Goal: Complete application form

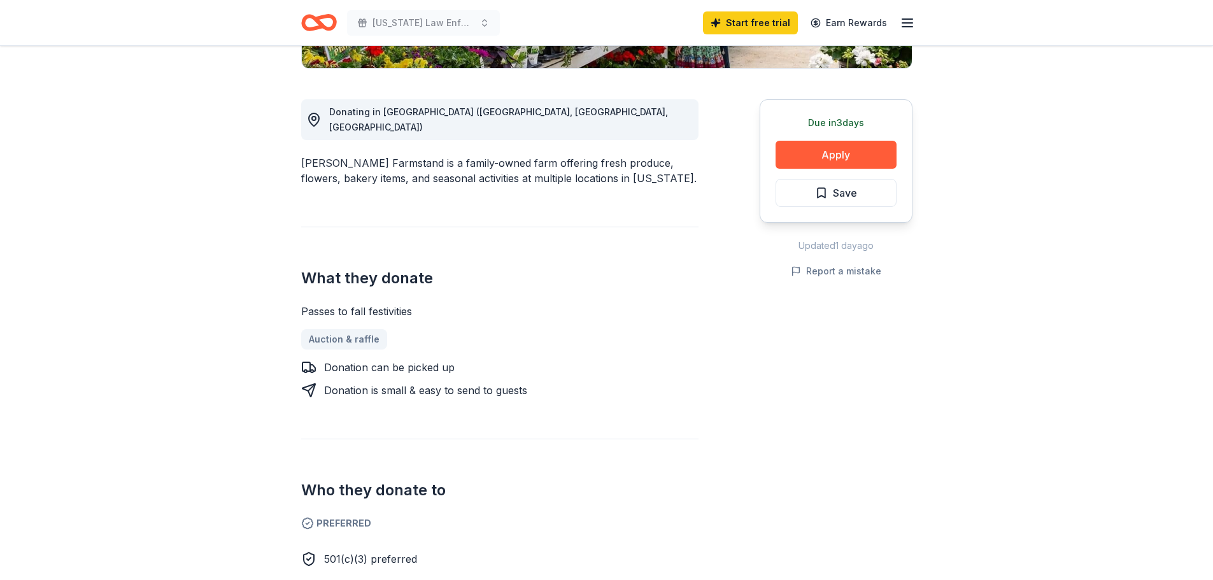
scroll to position [334, 0]
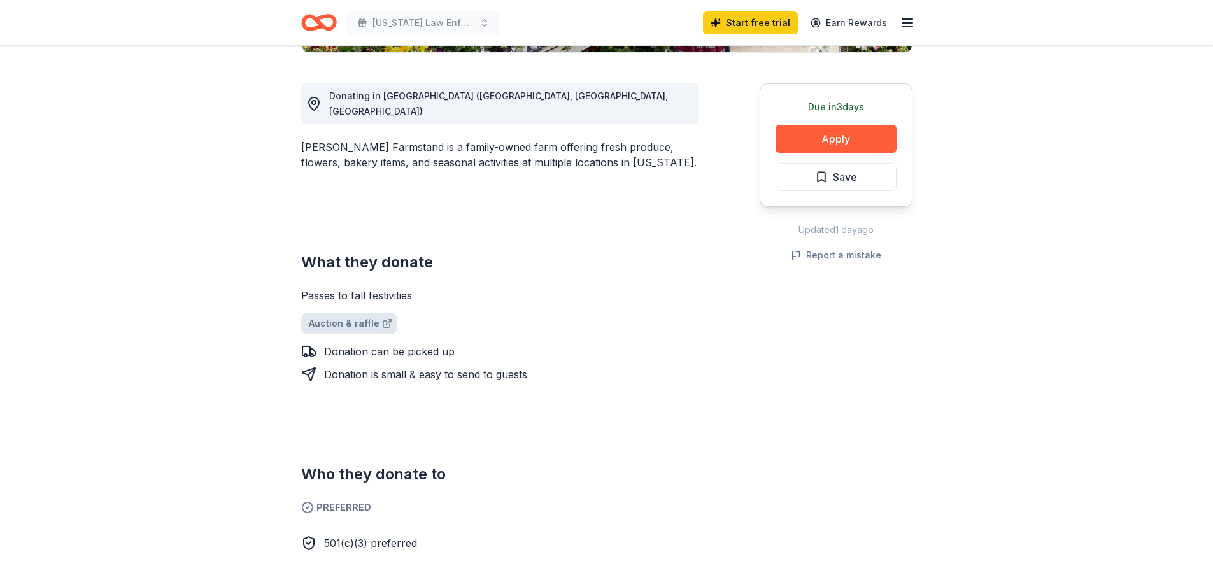
click at [341, 313] on link "Auction & raffle" at bounding box center [349, 323] width 96 height 20
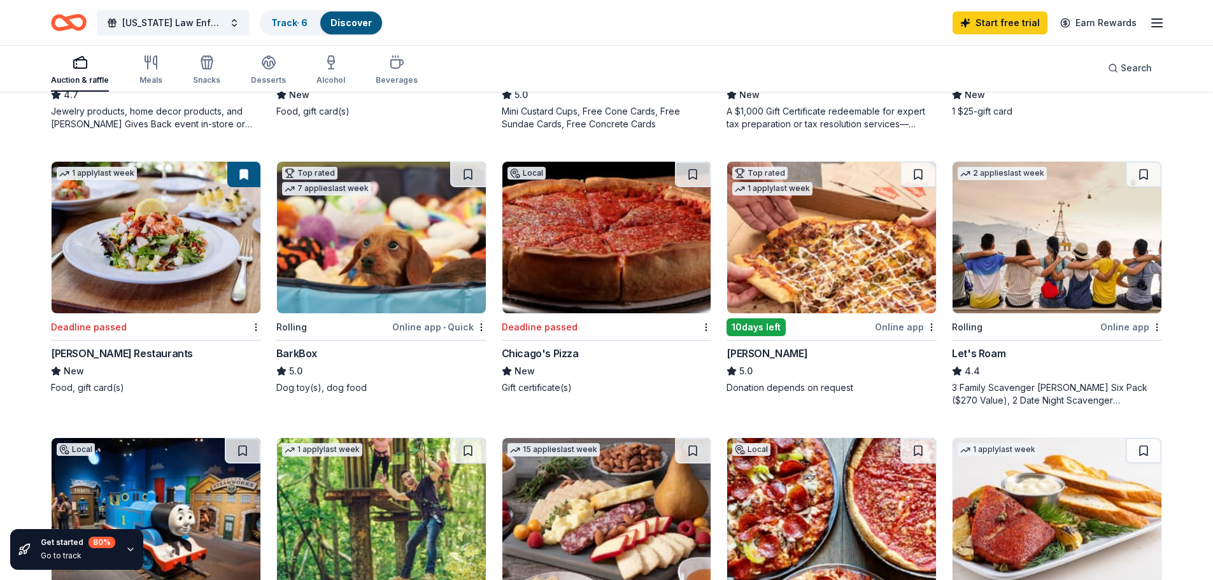
scroll to position [637, 0]
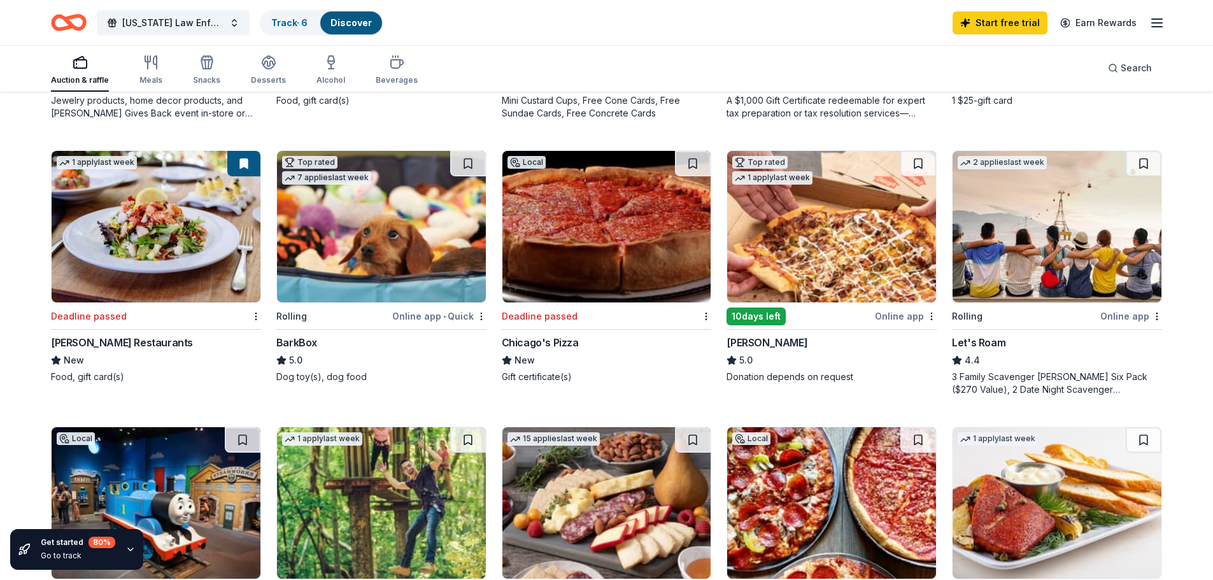
click at [987, 341] on div "Let's Roam" at bounding box center [978, 342] width 53 height 15
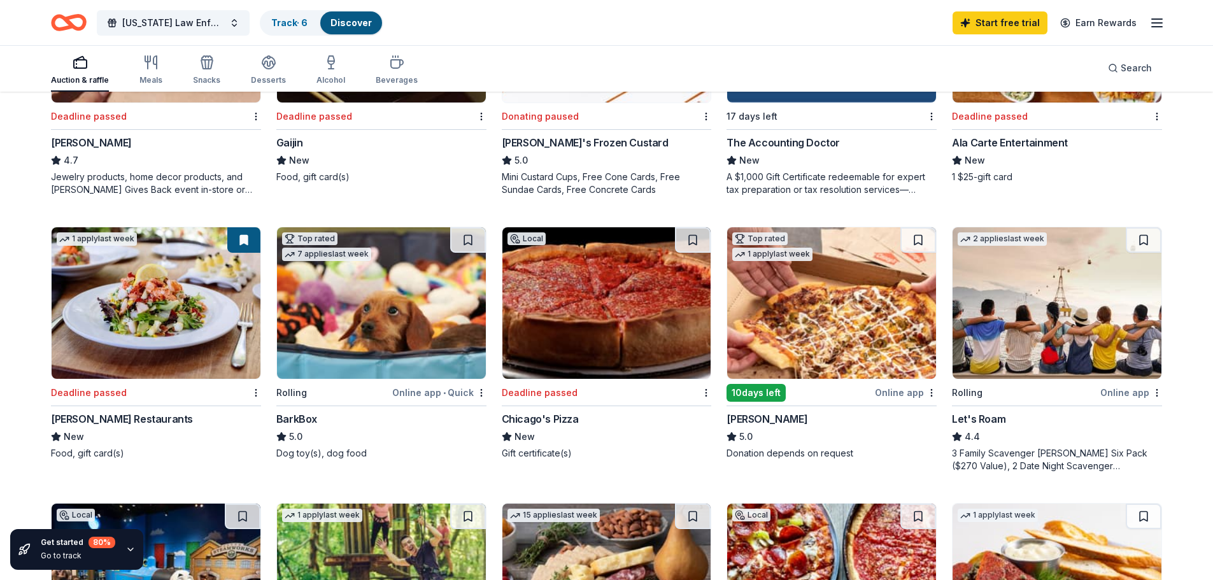
scroll to position [557, 0]
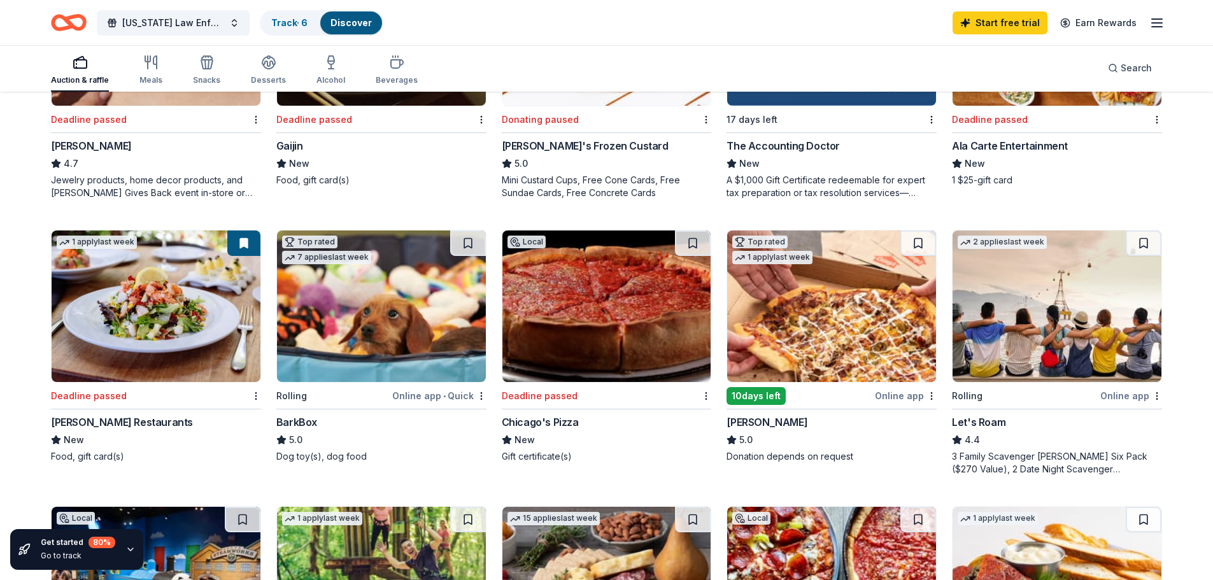
click at [353, 332] on img at bounding box center [381, 307] width 209 height 152
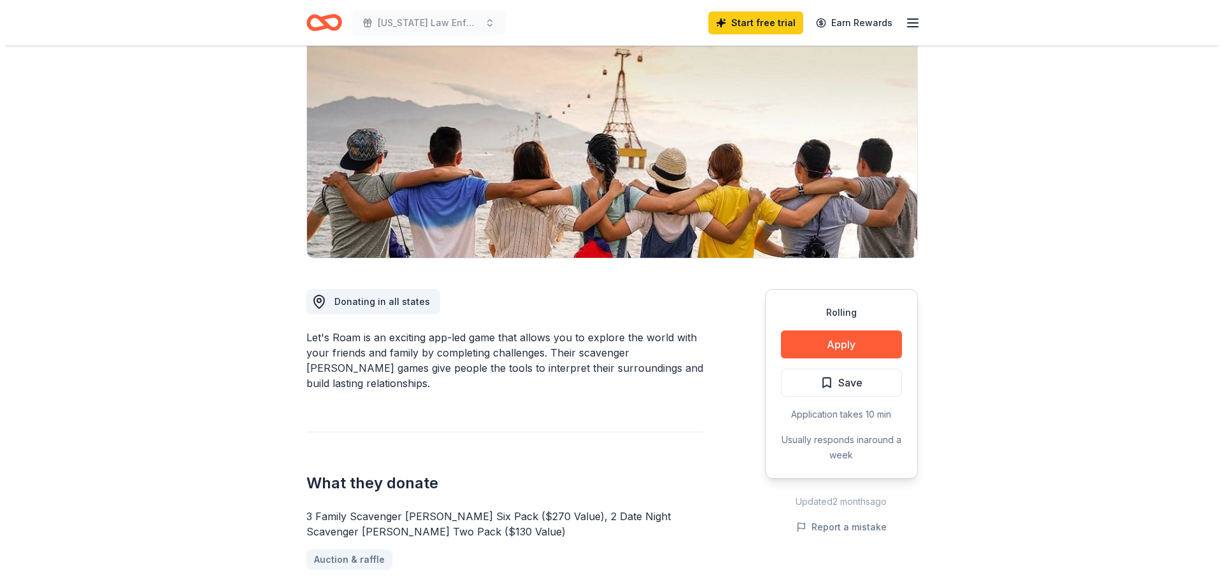
scroll to position [143, 0]
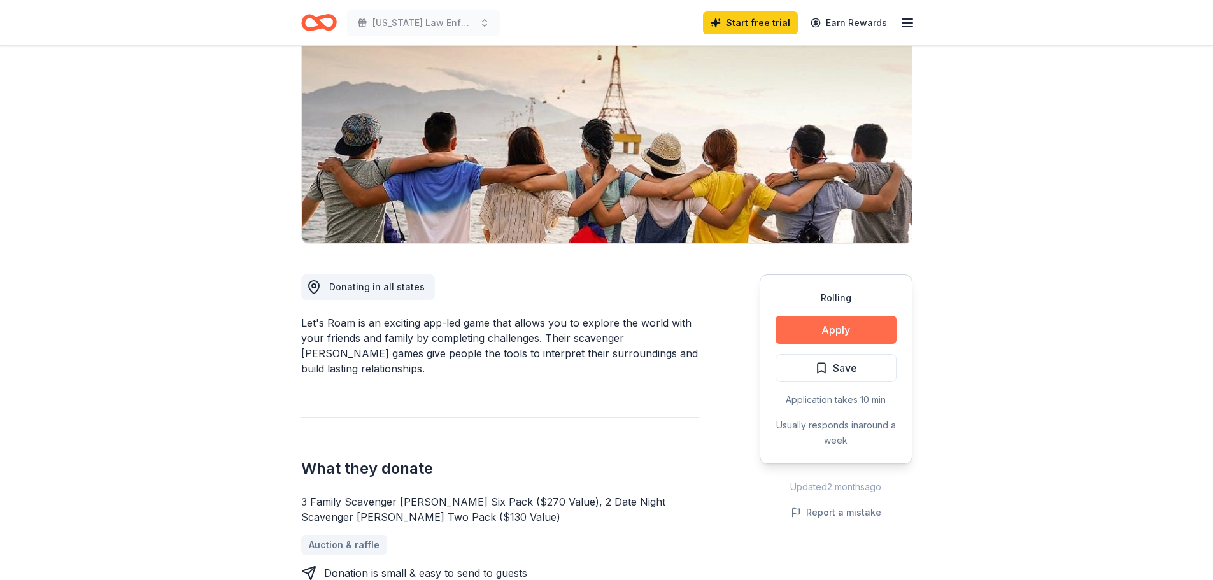
click at [826, 320] on button "Apply" at bounding box center [836, 330] width 121 height 28
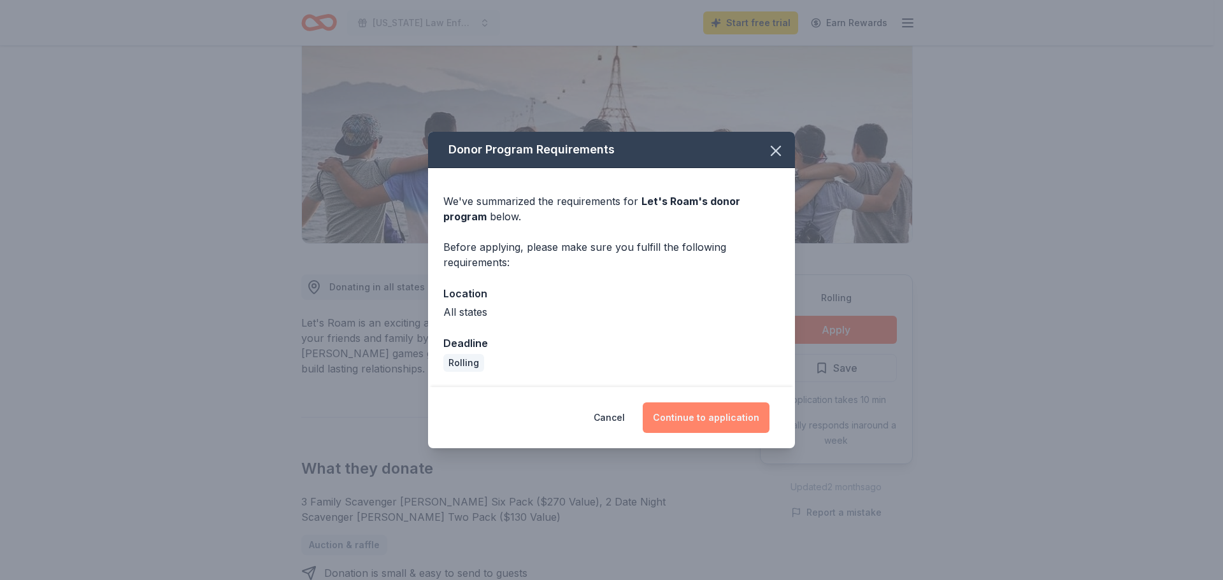
click at [691, 420] on button "Continue to application" at bounding box center [706, 418] width 127 height 31
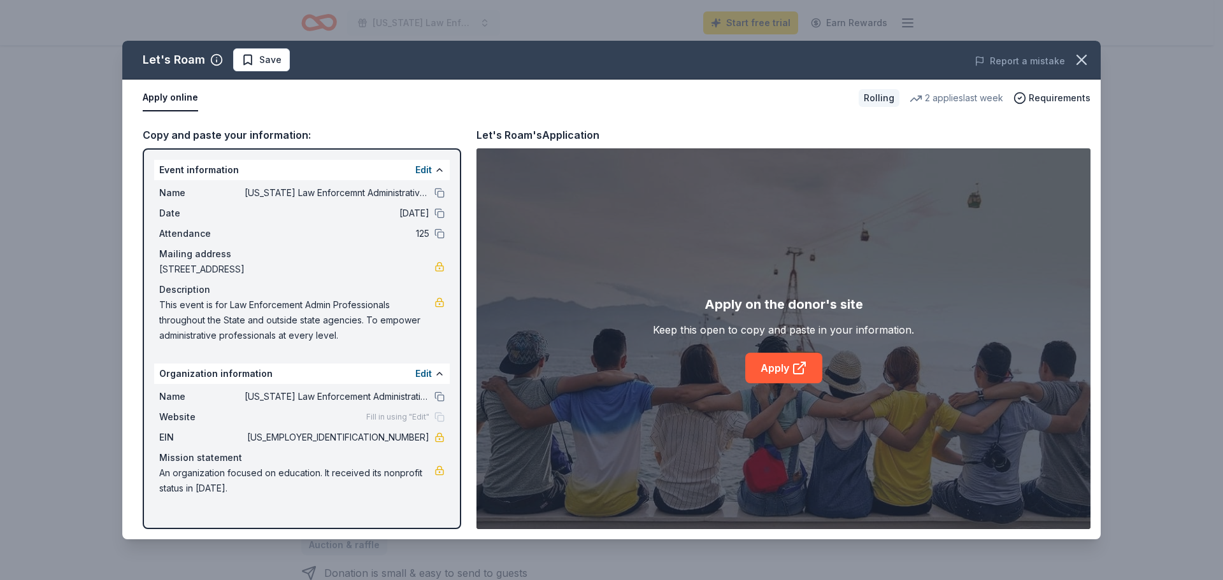
click at [221, 136] on div "Copy and paste your information:" at bounding box center [302, 135] width 318 height 17
click at [769, 367] on link "Apply" at bounding box center [783, 368] width 77 height 31
click at [244, 187] on span "Name" at bounding box center [201, 192] width 85 height 15
click at [766, 364] on link "Apply" at bounding box center [783, 368] width 77 height 31
click at [232, 136] on div "Copy and paste your information:" at bounding box center [302, 135] width 318 height 17
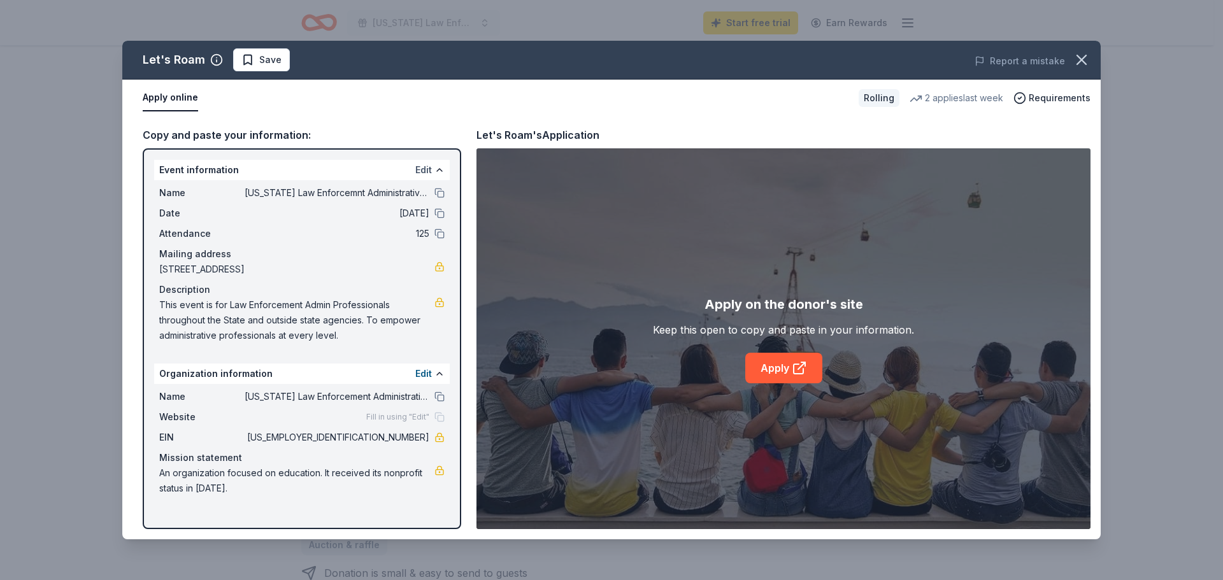
click at [422, 169] on button "Edit" at bounding box center [423, 169] width 17 height 15
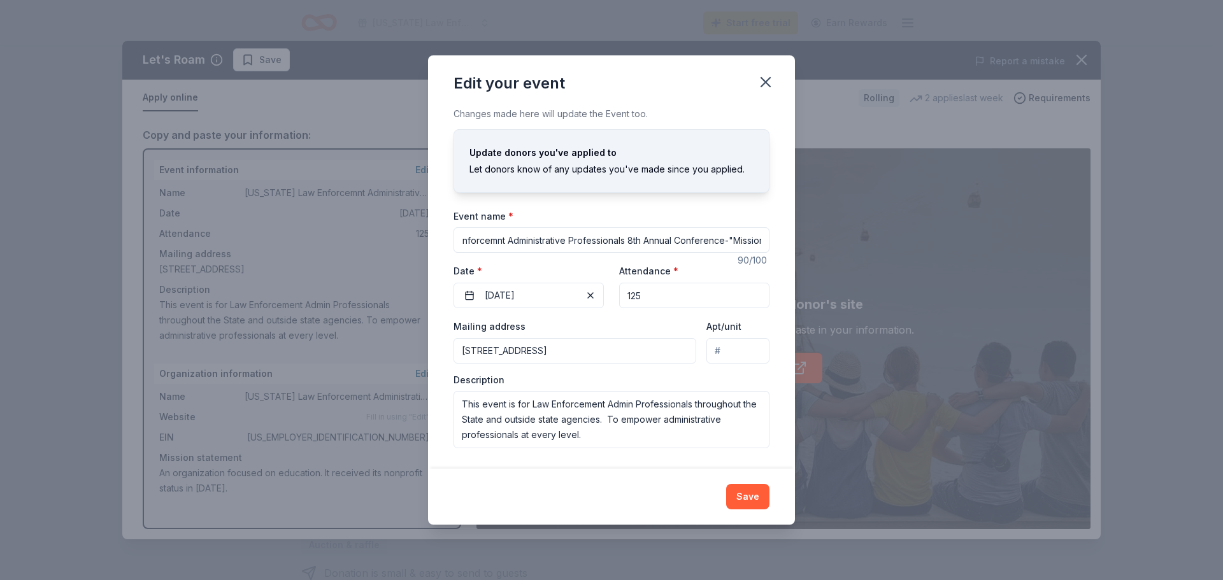
scroll to position [0, 94]
drag, startPoint x: 459, startPoint y: 237, endPoint x: 785, endPoint y: 264, distance: 327.2
click at [785, 264] on div "Changes made here will update the Event too. Update donors you've applied to Le…" at bounding box center [611, 287] width 367 height 362
click at [762, 84] on icon "button" at bounding box center [766, 82] width 18 height 18
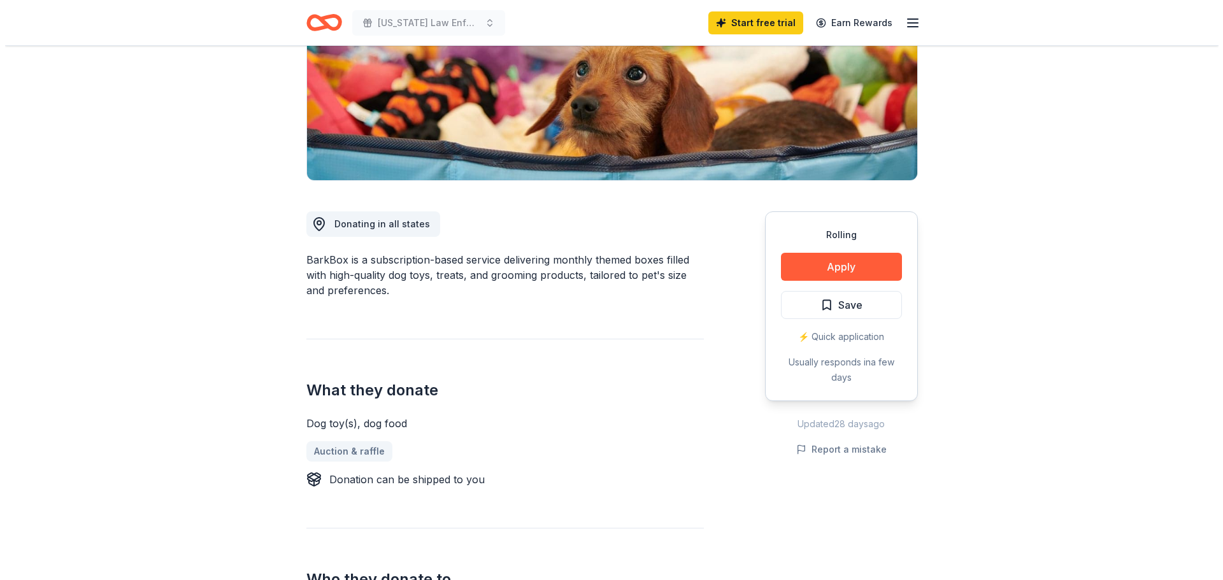
scroll to position [207, 0]
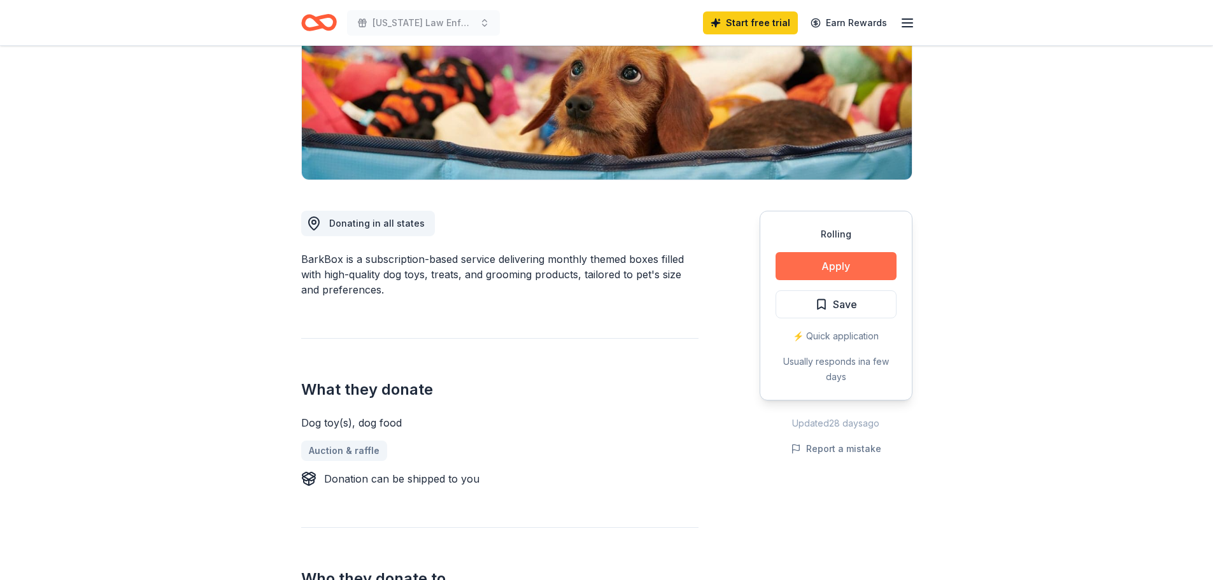
click at [803, 264] on button "Apply" at bounding box center [836, 266] width 121 height 28
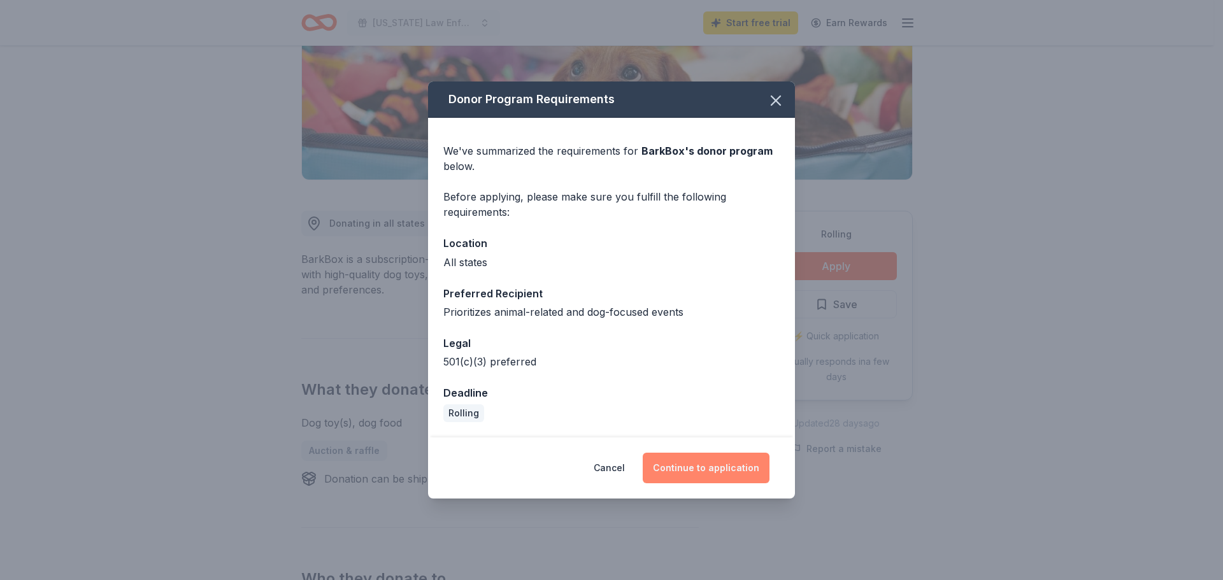
click at [705, 471] on button "Continue to application" at bounding box center [706, 468] width 127 height 31
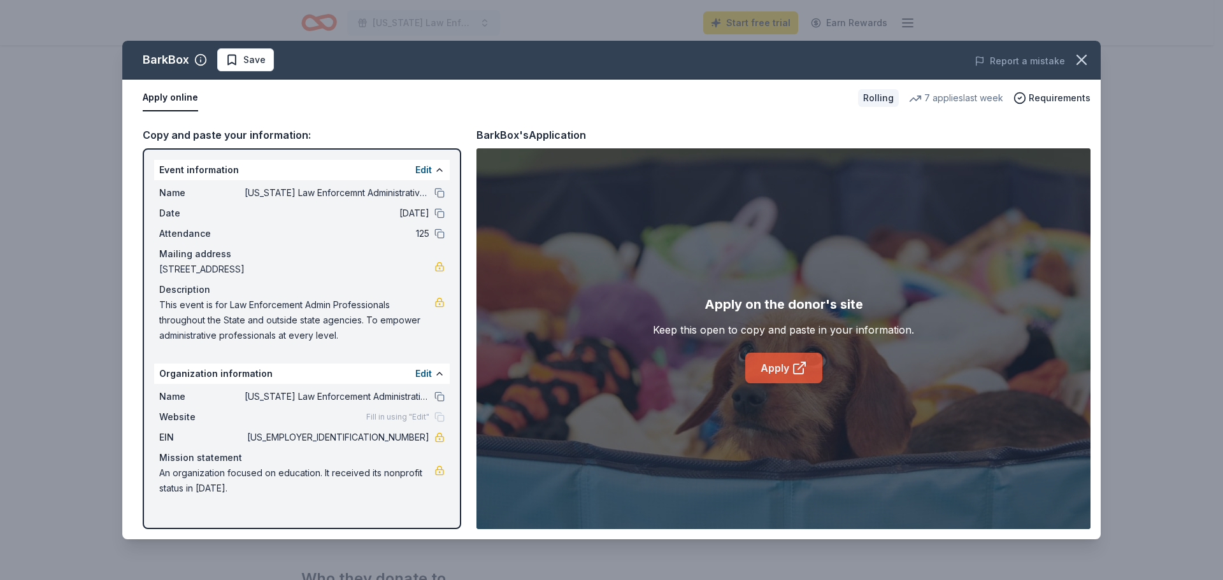
click at [767, 373] on link "Apply" at bounding box center [783, 368] width 77 height 31
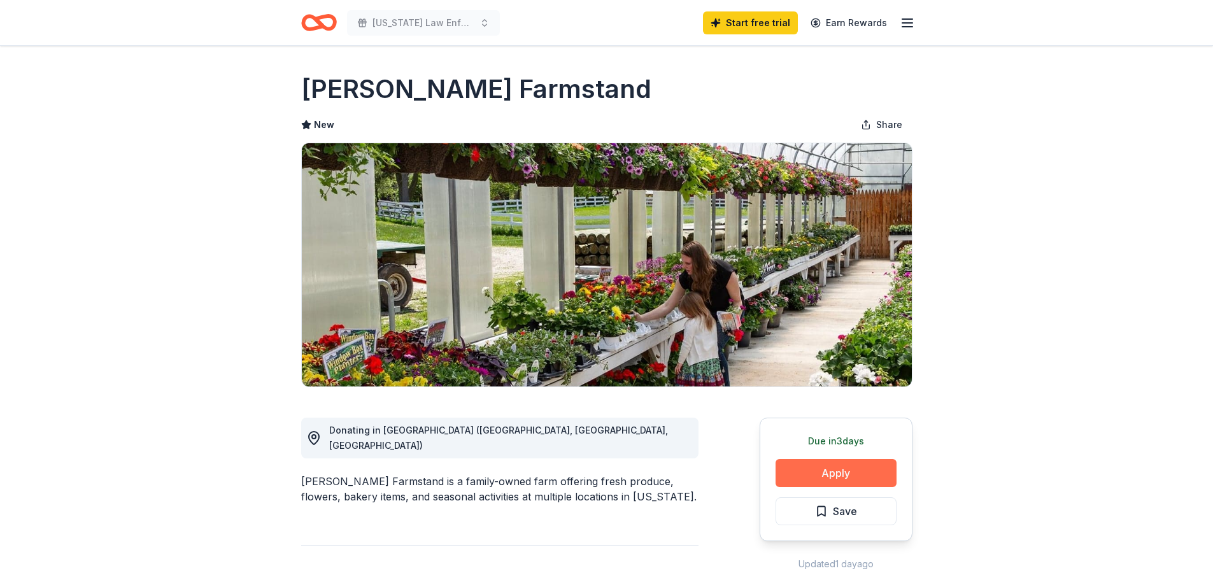
click at [852, 471] on button "Apply" at bounding box center [836, 473] width 121 height 28
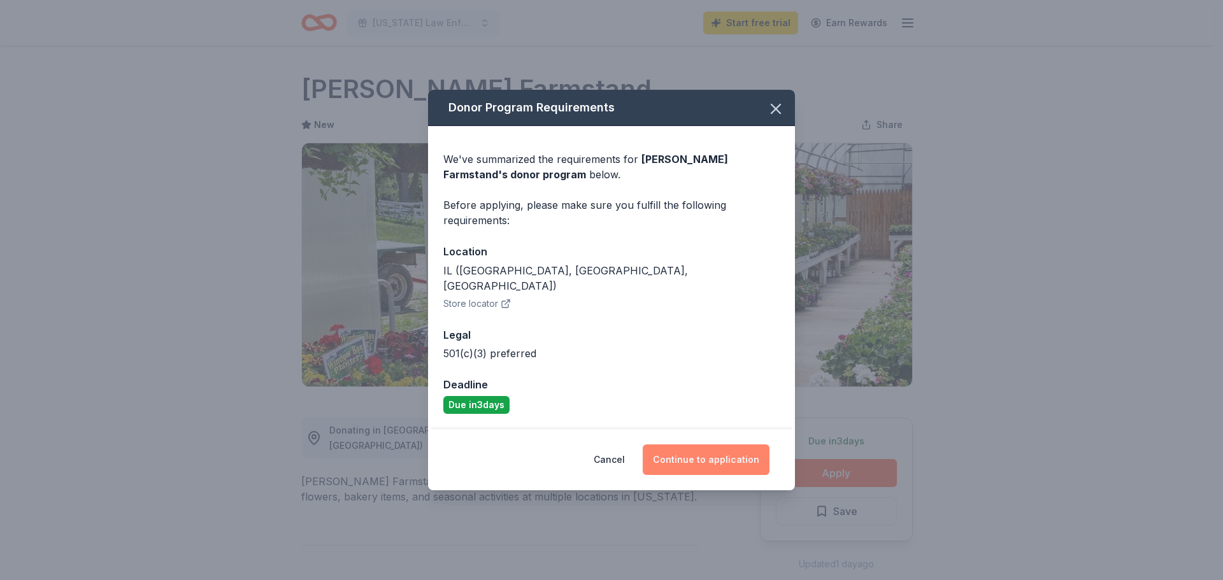
click at [736, 455] on button "Continue to application" at bounding box center [706, 460] width 127 height 31
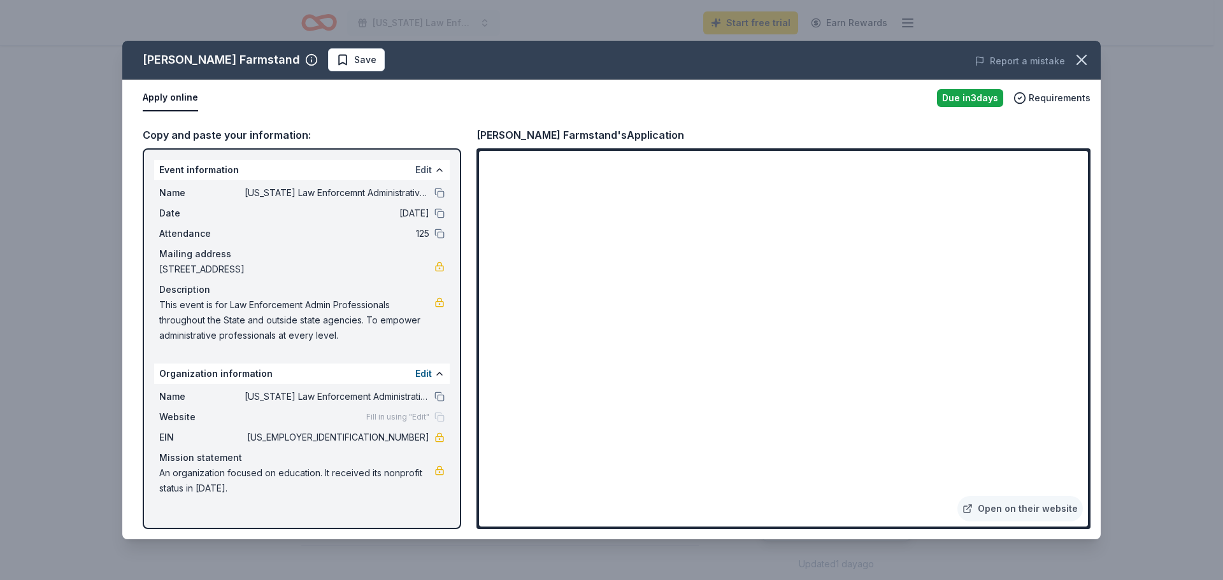
click at [418, 171] on button "Edit" at bounding box center [423, 169] width 17 height 15
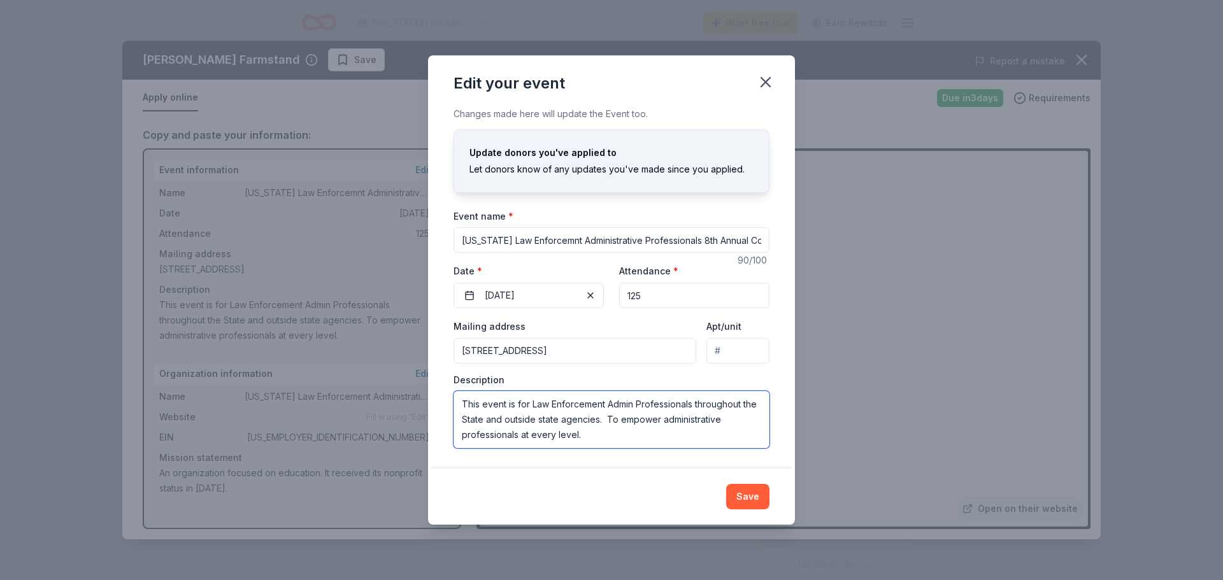
drag, startPoint x: 464, startPoint y: 401, endPoint x: 620, endPoint y: 438, distance: 160.5
click at [620, 438] on textarea "This event is for Law Enforcement Admin Professionals throughout the State and …" at bounding box center [611, 419] width 316 height 57
click at [768, 76] on icon "button" at bounding box center [766, 82] width 18 height 18
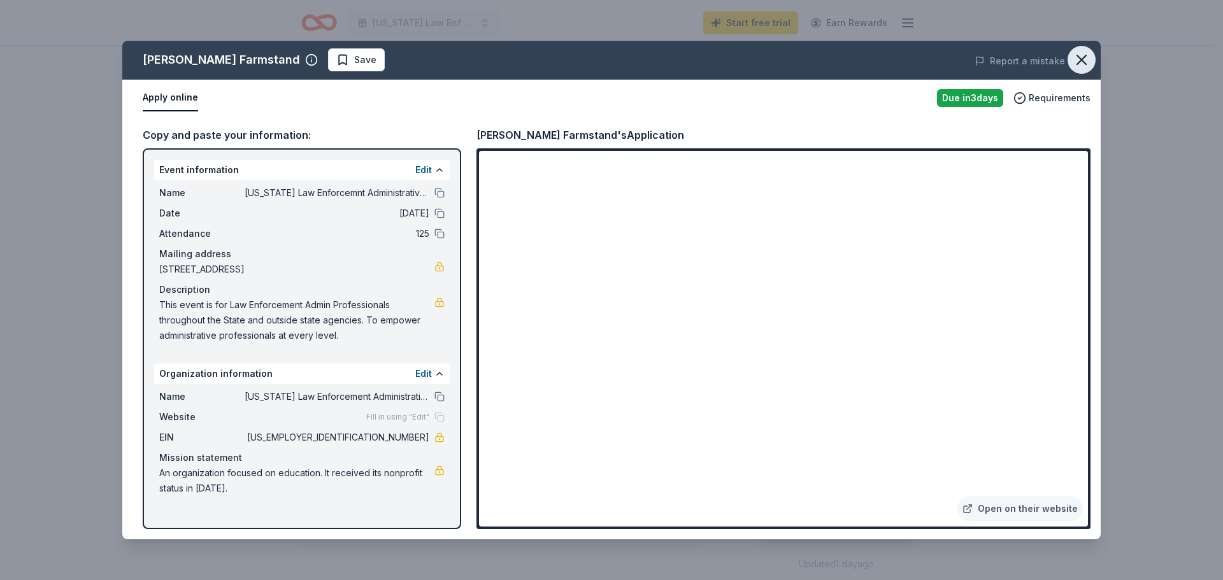
click at [1083, 55] on icon "button" at bounding box center [1081, 60] width 18 height 18
